Goal: Navigation & Orientation: Find specific page/section

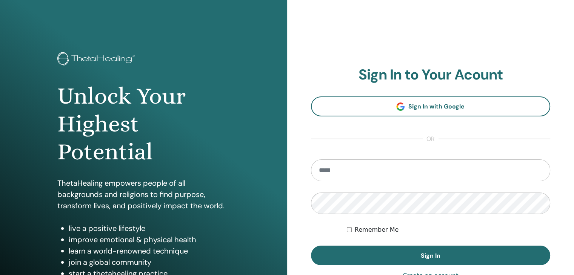
click at [373, 178] on input "email" at bounding box center [431, 171] width 240 height 22
type input "**********"
click at [311, 246] on button "Sign In" at bounding box center [431, 256] width 240 height 20
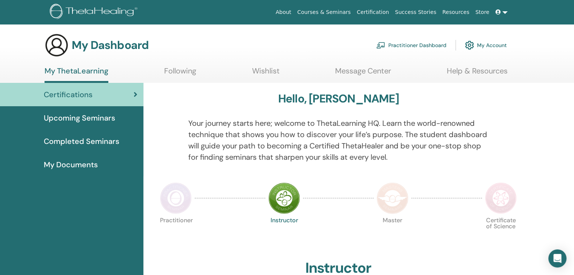
click at [108, 141] on span "Completed Seminars" at bounding box center [81, 141] width 75 height 11
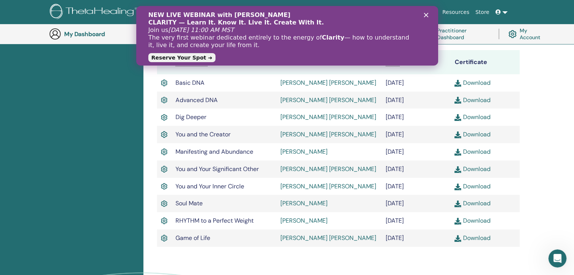
scroll to position [170, 0]
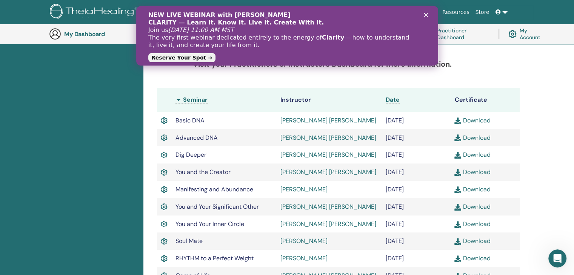
click at [459, 121] on img at bounding box center [457, 121] width 7 height 7
click at [459, 139] on img at bounding box center [457, 138] width 7 height 7
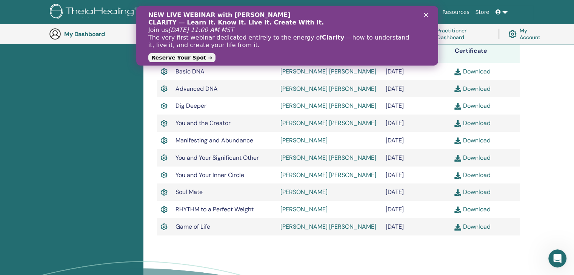
scroll to position [208, 0]
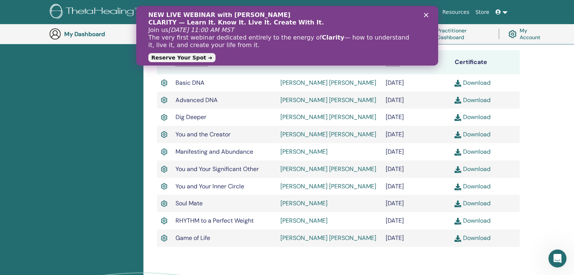
click at [458, 118] on img at bounding box center [457, 117] width 7 height 7
click at [458, 136] on img at bounding box center [457, 135] width 7 height 7
click at [459, 241] on img at bounding box center [457, 238] width 7 height 7
click at [457, 172] on img at bounding box center [457, 169] width 7 height 7
click at [457, 190] on img at bounding box center [457, 187] width 7 height 7
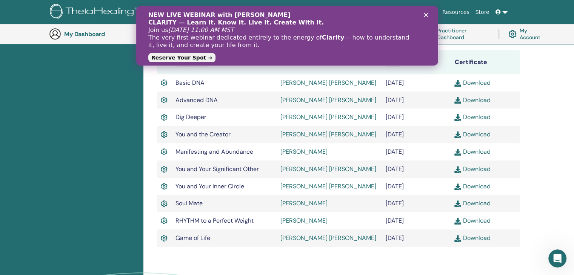
click at [456, 155] on img at bounding box center [457, 152] width 7 height 7
click at [457, 224] on img at bounding box center [457, 221] width 7 height 7
click at [458, 205] on img at bounding box center [457, 204] width 7 height 7
click at [563, 141] on div "Completed Seminars Below you can find your completed seminars. If you see missi…" at bounding box center [358, 121] width 430 height 453
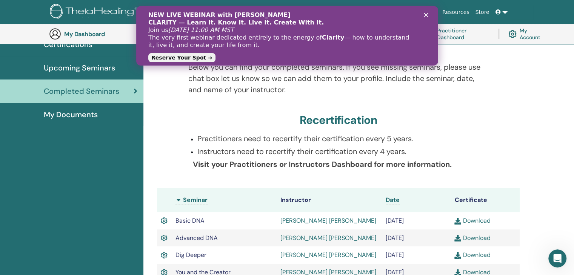
scroll to position [0, 0]
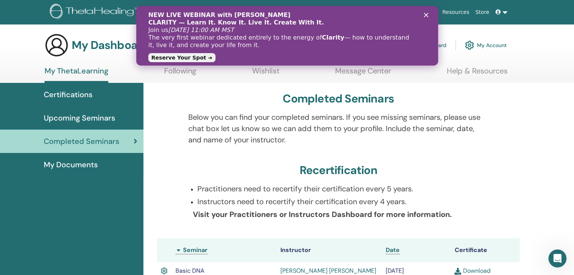
click at [89, 118] on span "Upcoming Seminars" at bounding box center [79, 117] width 71 height 11
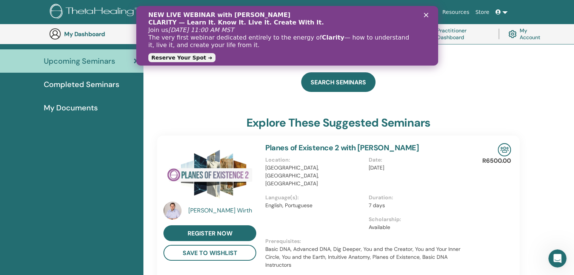
scroll to position [57, 0]
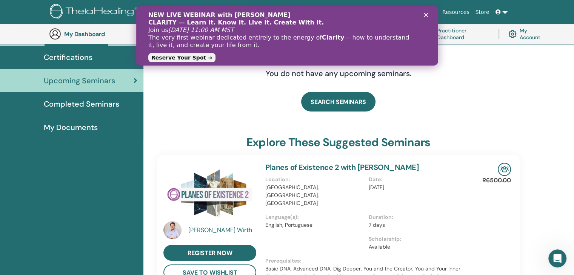
click at [74, 129] on span "My Documents" at bounding box center [71, 127] width 54 height 11
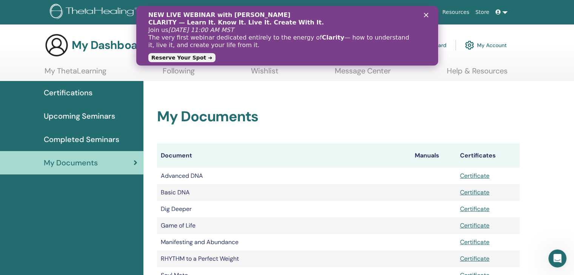
click at [84, 94] on span "Certifications" at bounding box center [68, 92] width 49 height 11
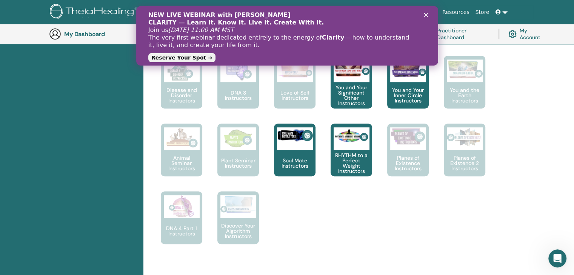
scroll to position [435, 0]
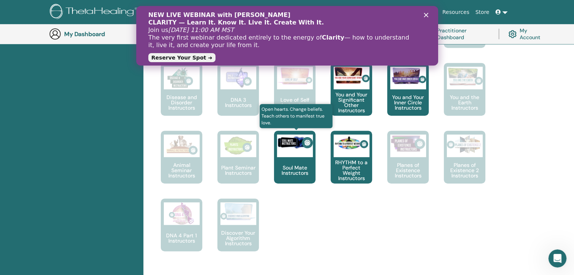
click at [287, 154] on div at bounding box center [295, 146] width 36 height 23
